Goal: Find specific fact: Find contact information

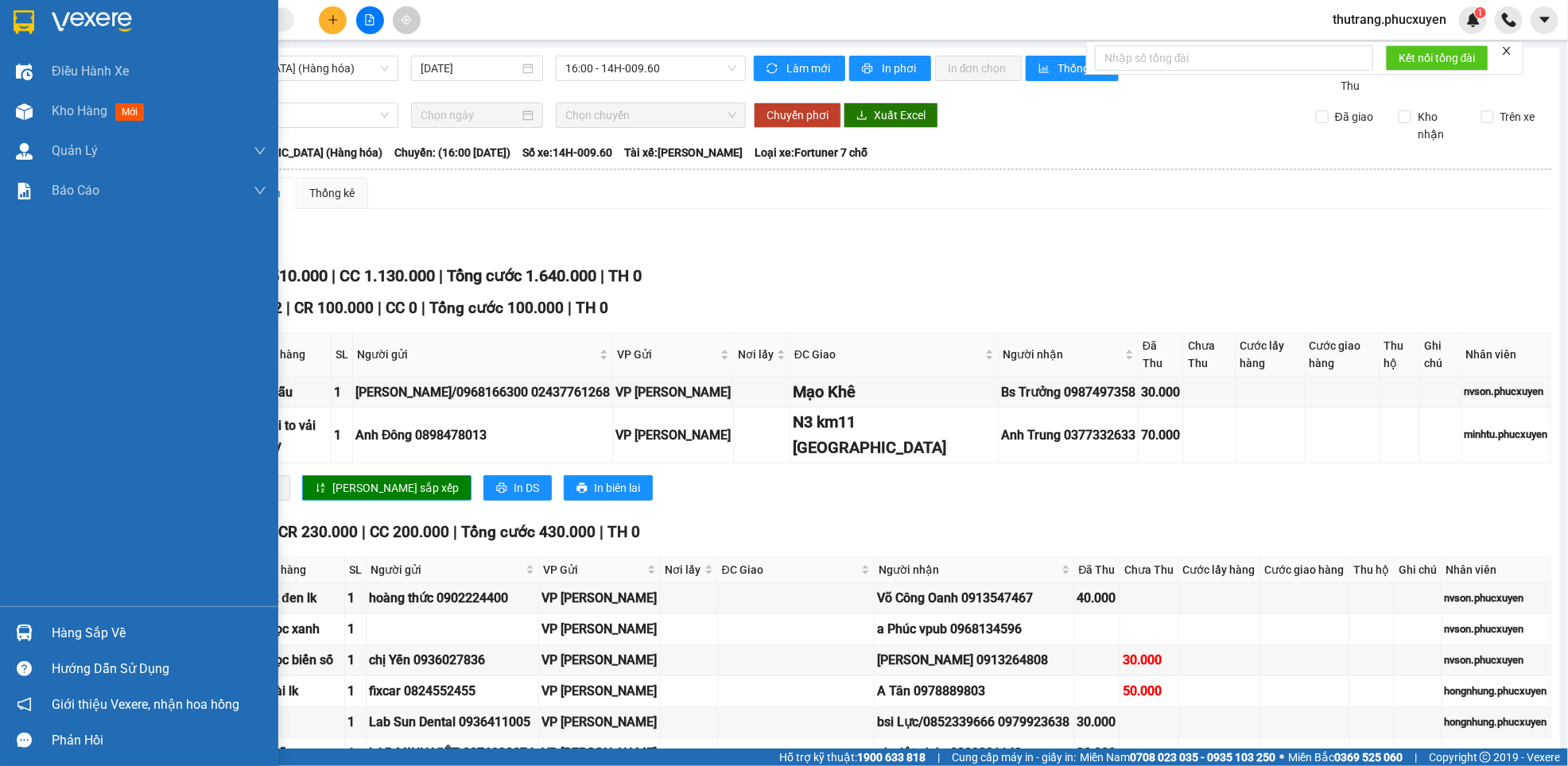
drag, startPoint x: 24, startPoint y: 635, endPoint x: 35, endPoint y: 630, distance: 12.1
click at [24, 635] on img at bounding box center [24, 633] width 17 height 17
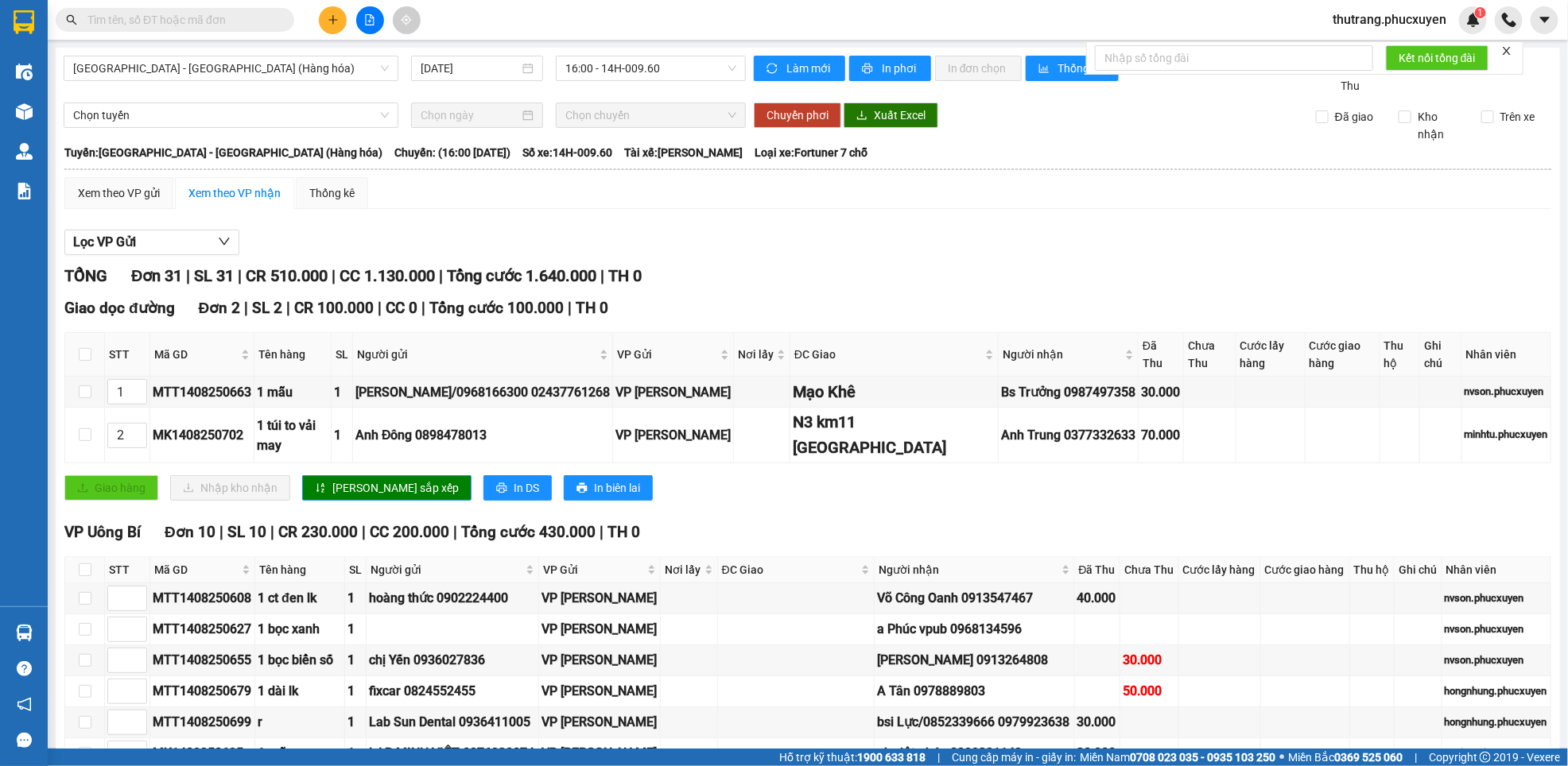
click at [942, 521] on section "Kết quả tìm kiếm ( 0 ) Bộ lọc No Data thutrang.phucxuyen 1 Điều hành xe Kho hàn…" at bounding box center [784, 383] width 1568 height 766
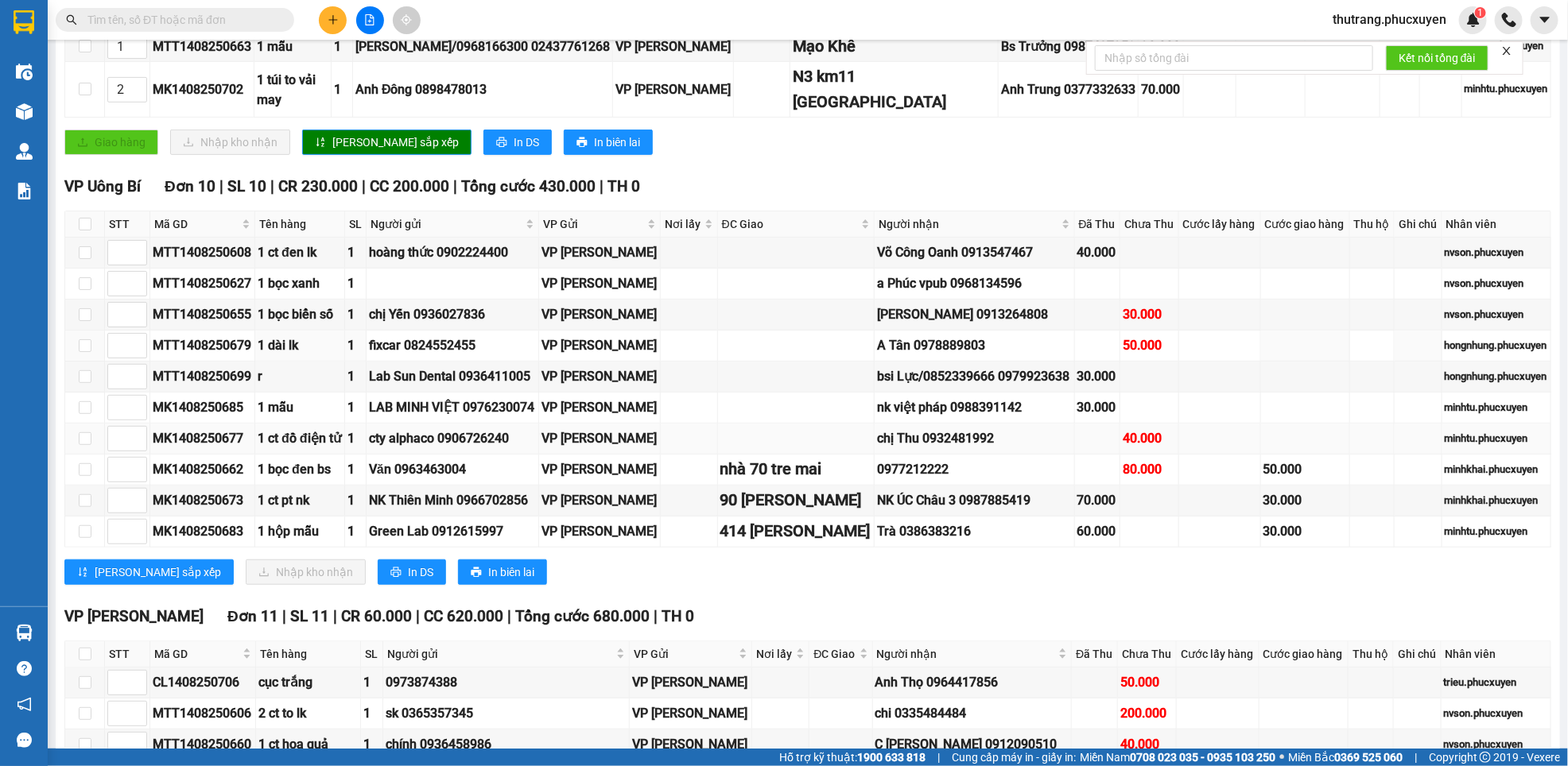
scroll to position [358, 0]
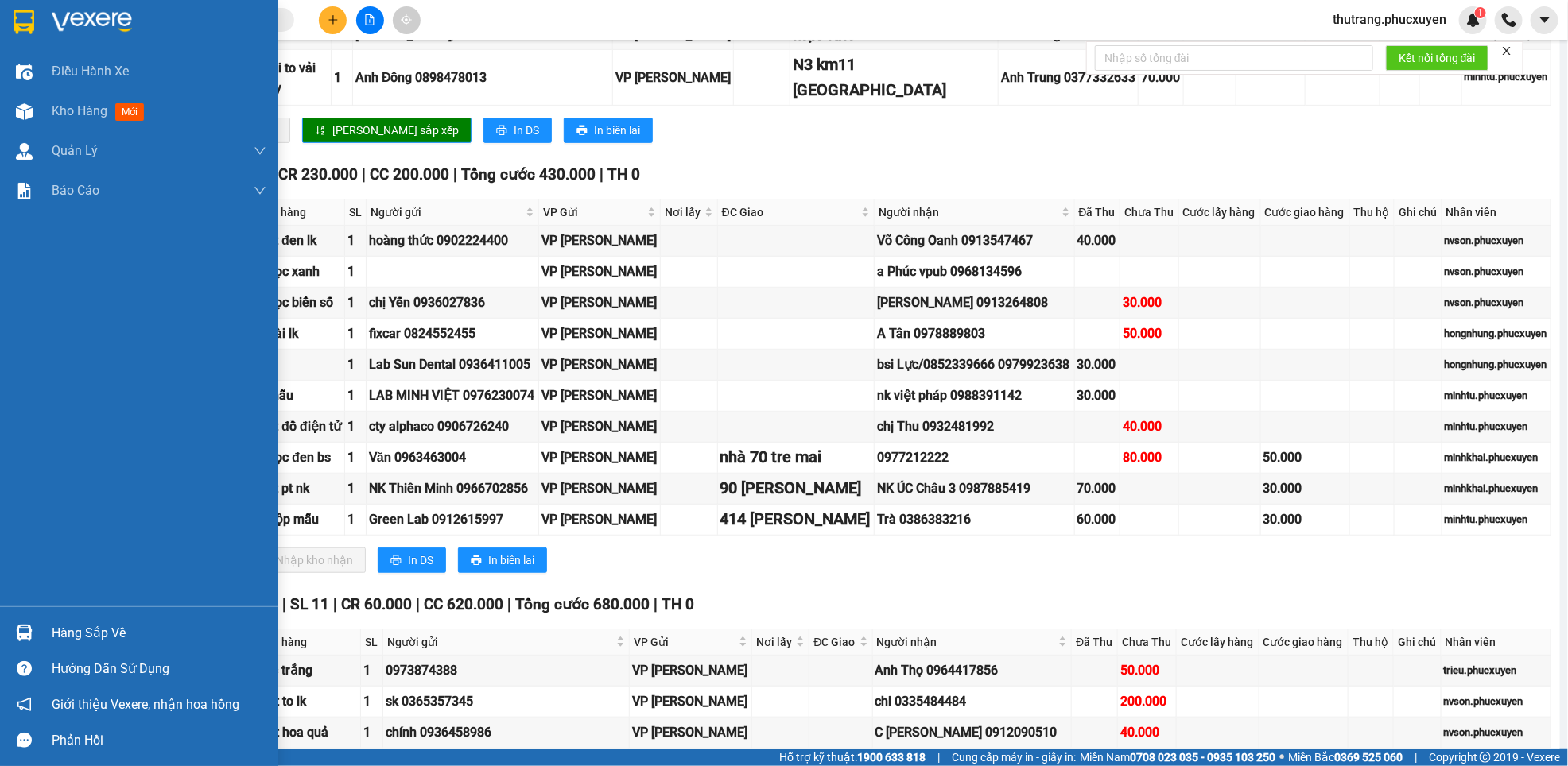
click at [38, 641] on div "Hàng sắp về" at bounding box center [139, 633] width 278 height 35
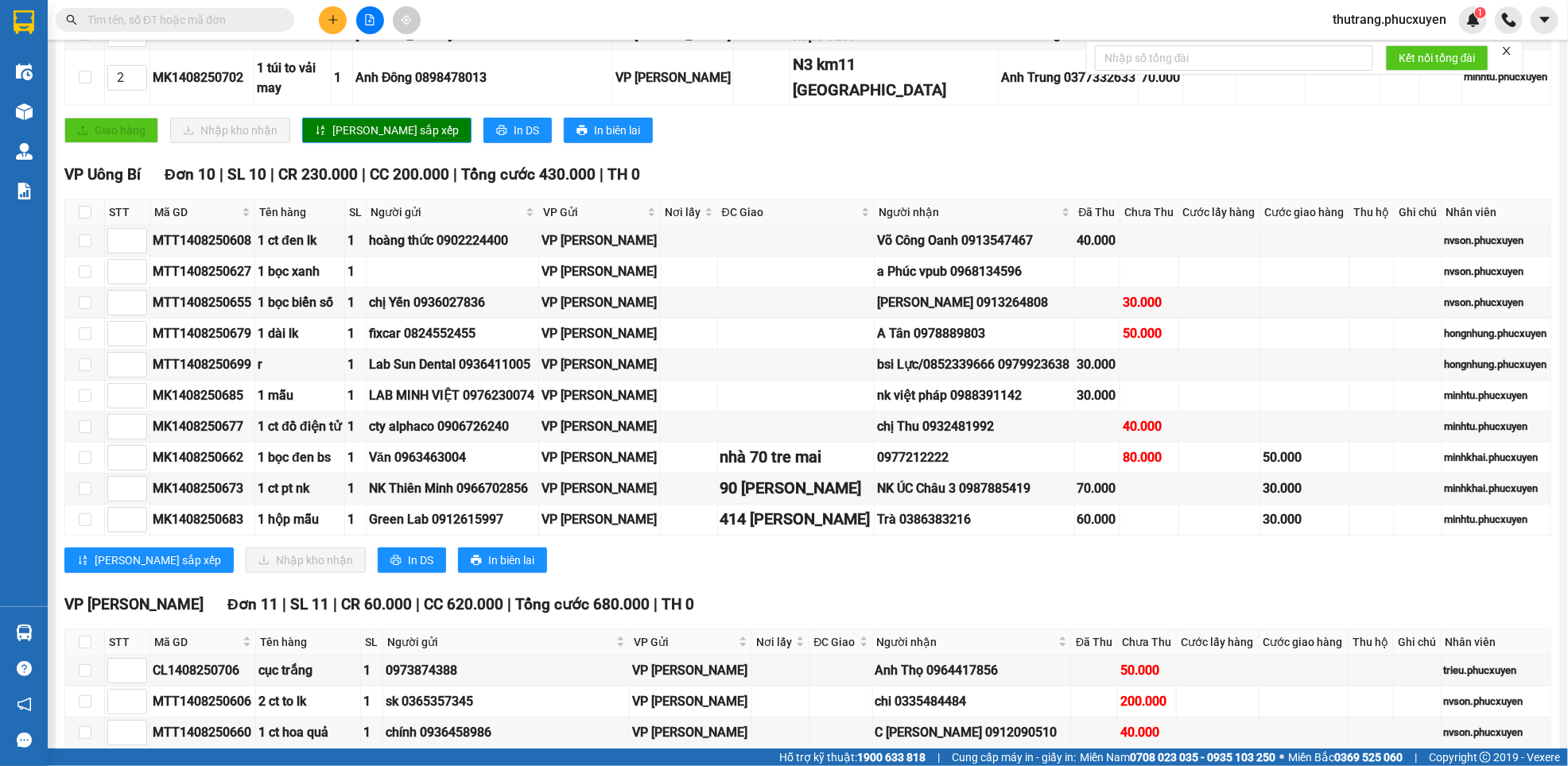
click at [955, 642] on section "Kết quả tìm kiếm ( 0 ) Bộ lọc No Data thutrang.phucxuyen 1 Điều hành xe Kho hàn…" at bounding box center [784, 383] width 1568 height 766
drag, startPoint x: 1024, startPoint y: 255, endPoint x: 945, endPoint y: 255, distance: 79.0
click at [945, 250] on div "Võ Công Oanh 0913547467" at bounding box center [974, 241] width 194 height 20
copy div "0913547467"
click at [742, 287] on td at bounding box center [797, 272] width 158 height 31
